Goal: Task Accomplishment & Management: Manage account settings

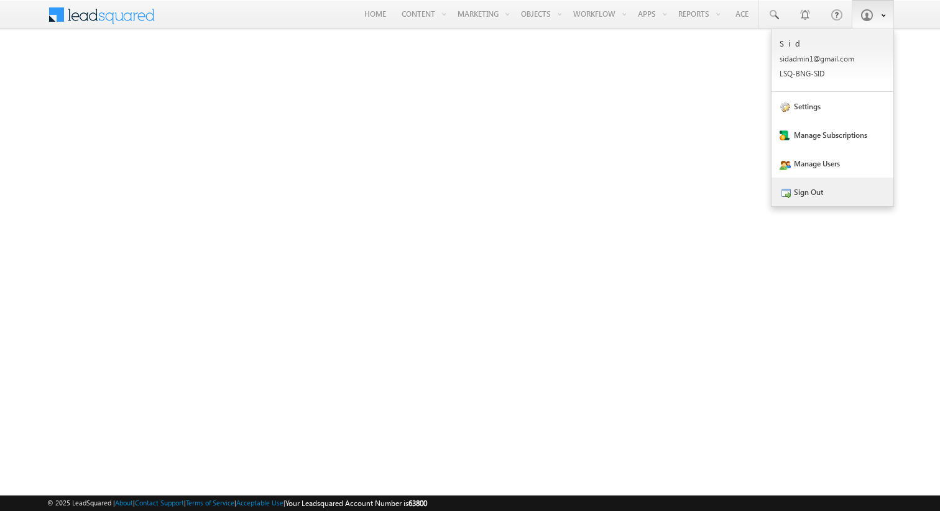
click at [831, 195] on link "Sign Out" at bounding box center [832, 192] width 122 height 29
